Goal: Use online tool/utility: Utilize a website feature to perform a specific function

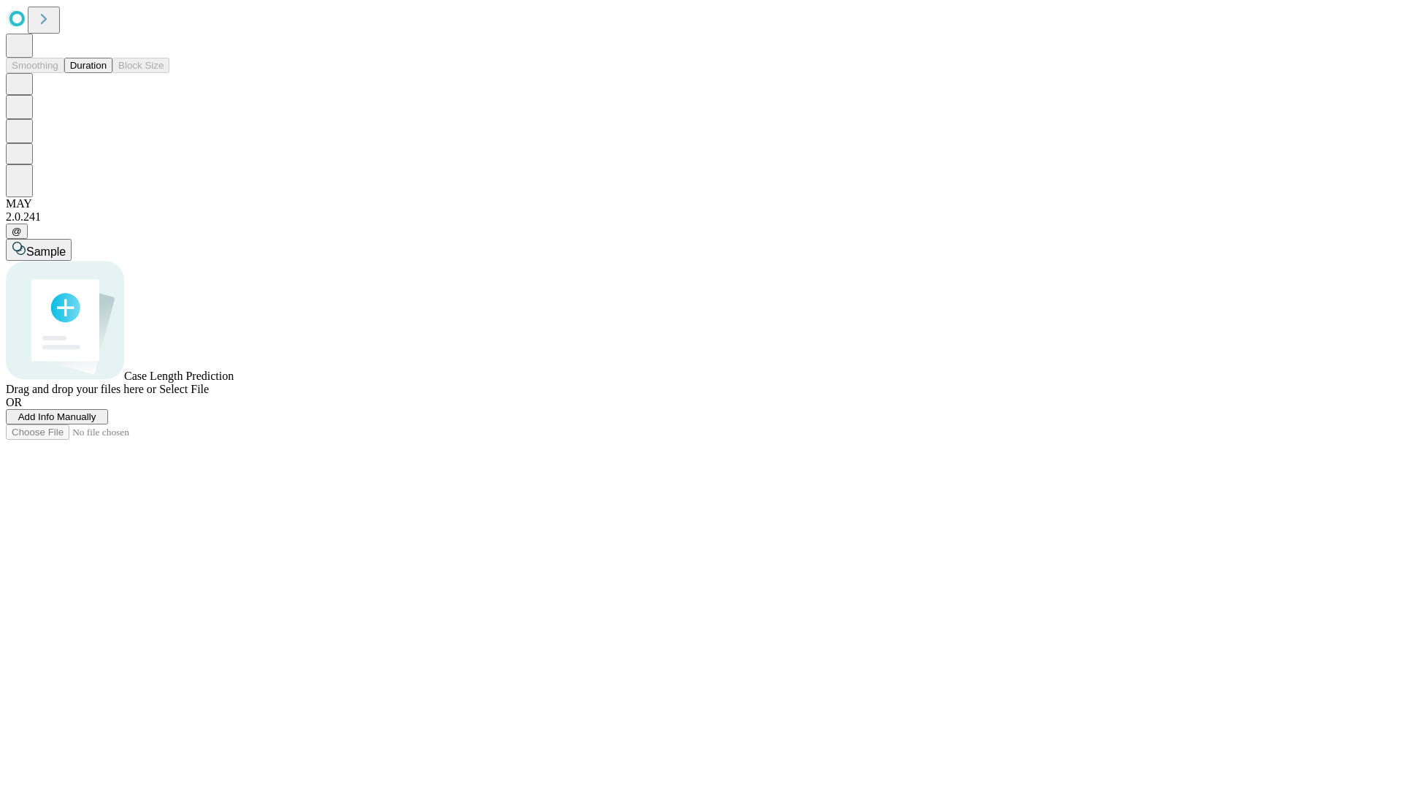
click at [107, 73] on button "Duration" at bounding box center [88, 65] width 48 height 15
click at [66, 245] on span "Sample" at bounding box center [45, 251] width 39 height 12
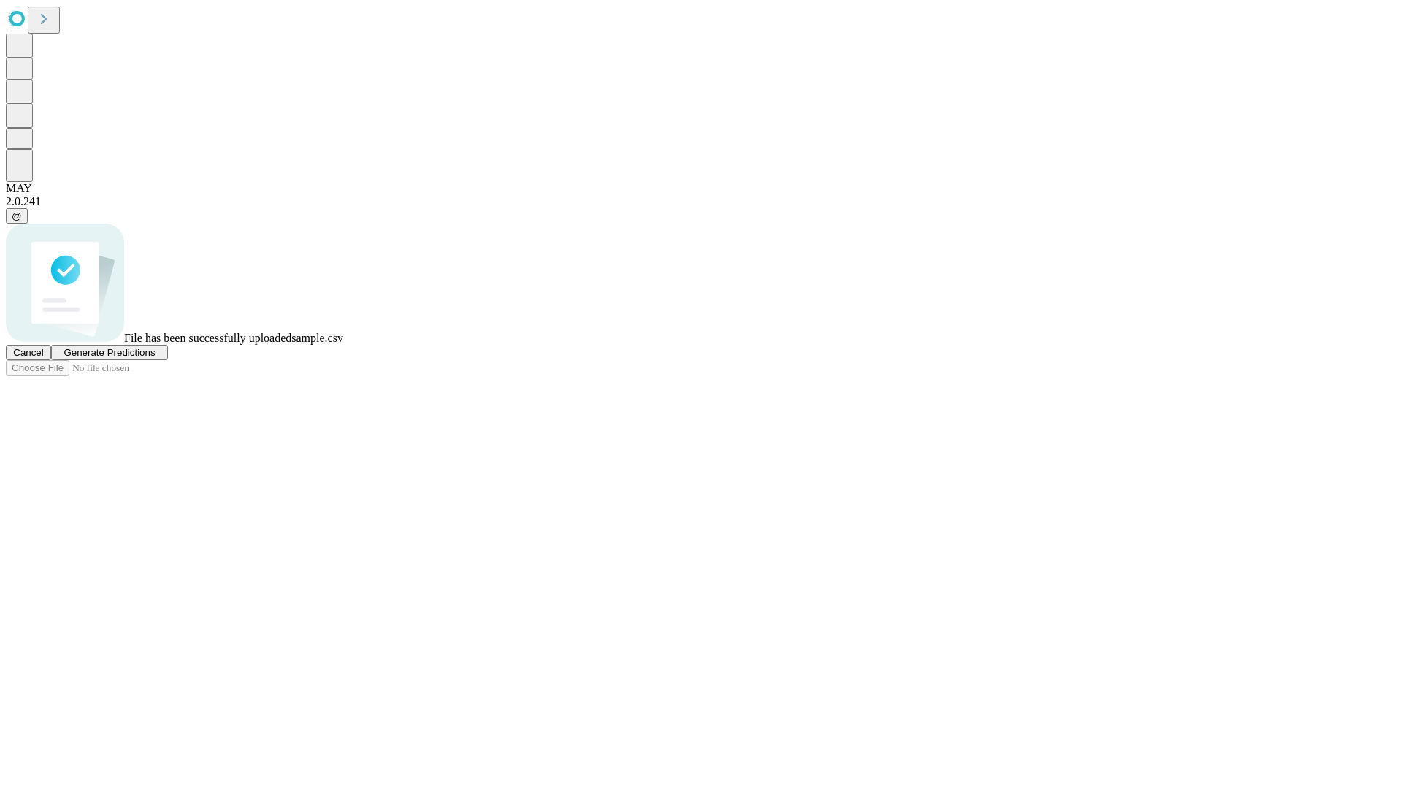
click at [155, 358] on span "Generate Predictions" at bounding box center [109, 352] width 91 height 11
